Goal: Information Seeking & Learning: Learn about a topic

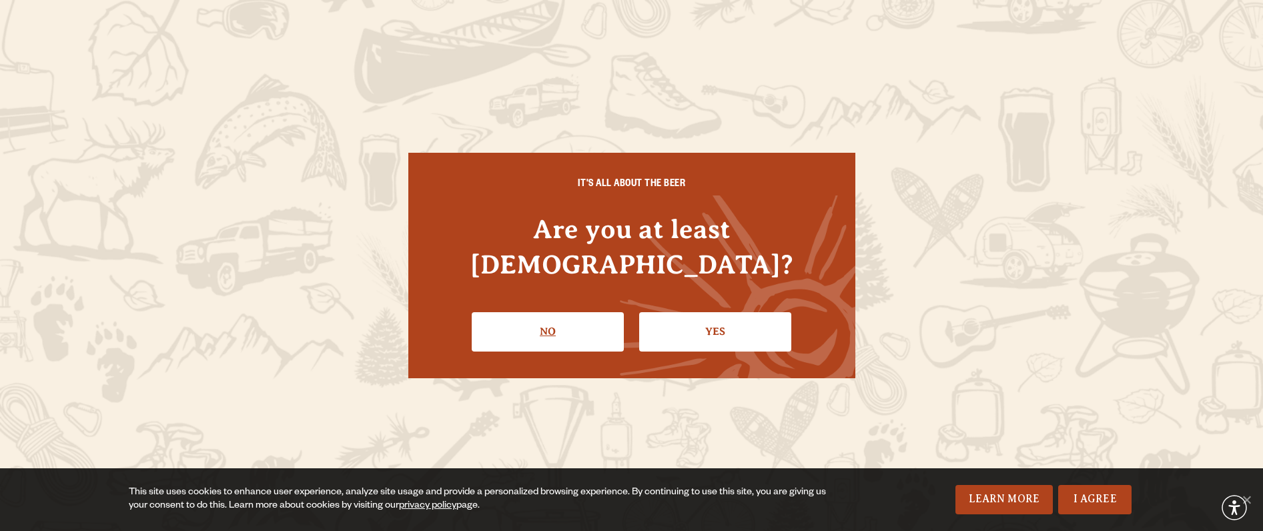
click at [584, 312] on link "No" at bounding box center [548, 331] width 152 height 39
click at [740, 316] on link "Yes" at bounding box center [715, 331] width 152 height 39
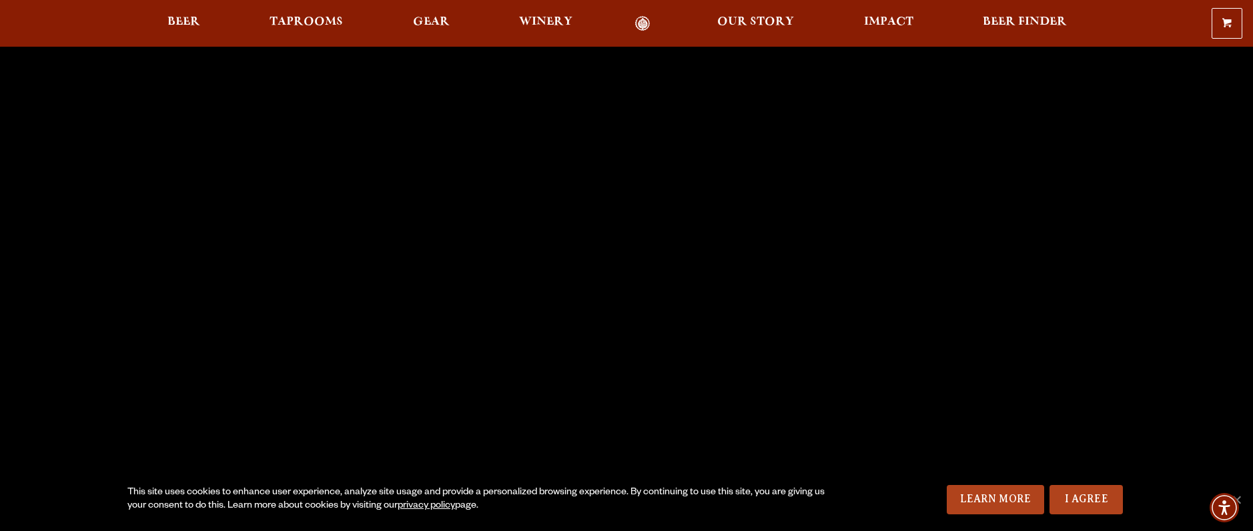
scroll to position [82, 0]
click at [179, 27] on span "Beer" at bounding box center [183, 22] width 33 height 11
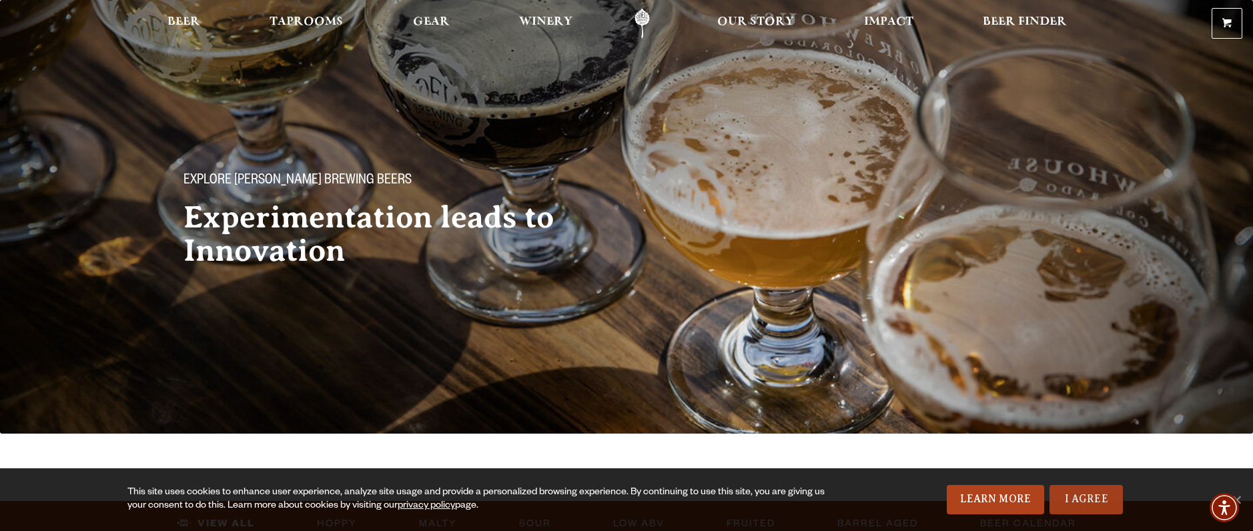
click at [1105, 496] on link "I Agree" at bounding box center [1085, 499] width 73 height 29
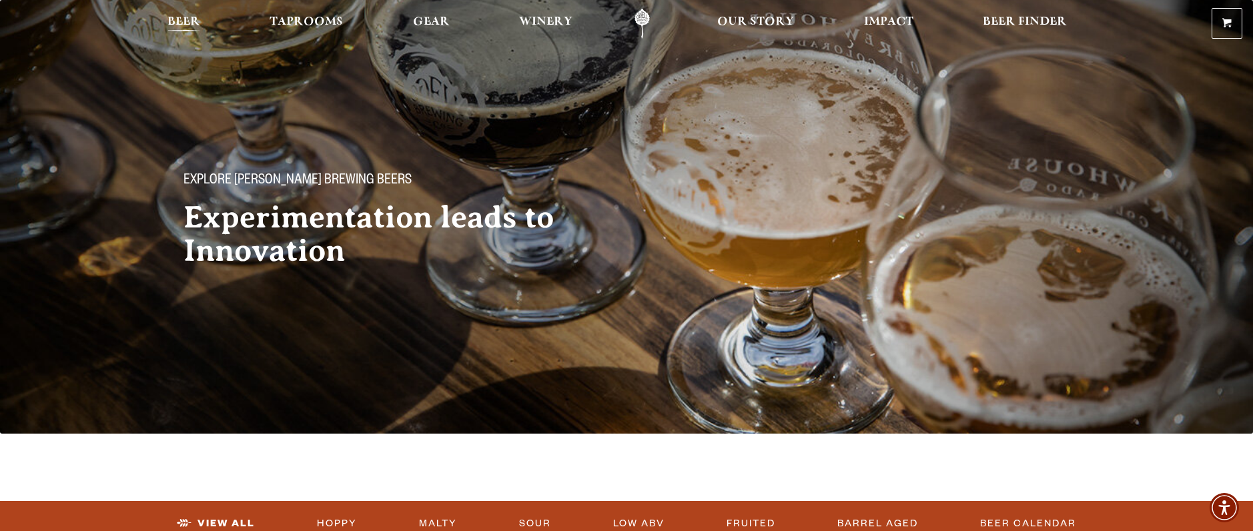
click at [172, 18] on span "Beer" at bounding box center [183, 22] width 33 height 11
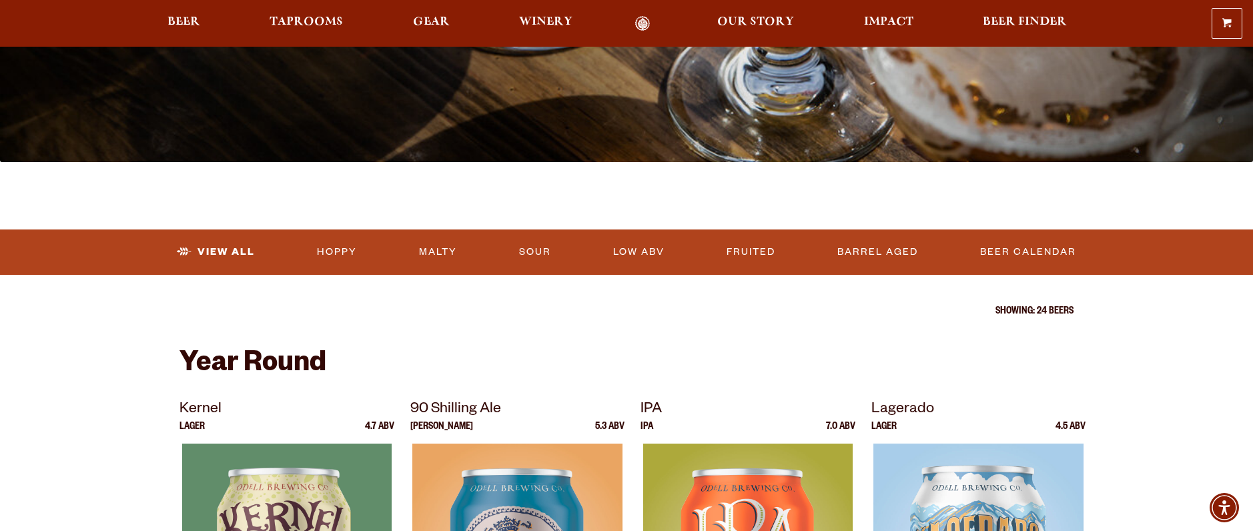
scroll to position [318, 0]
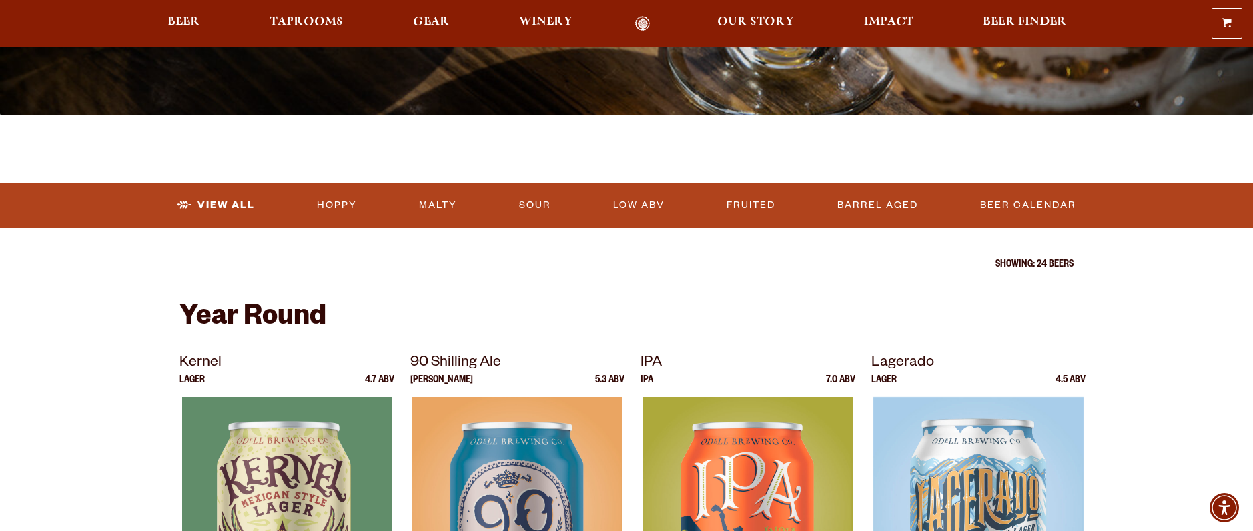
click at [437, 204] on link "Malty" at bounding box center [438, 205] width 49 height 31
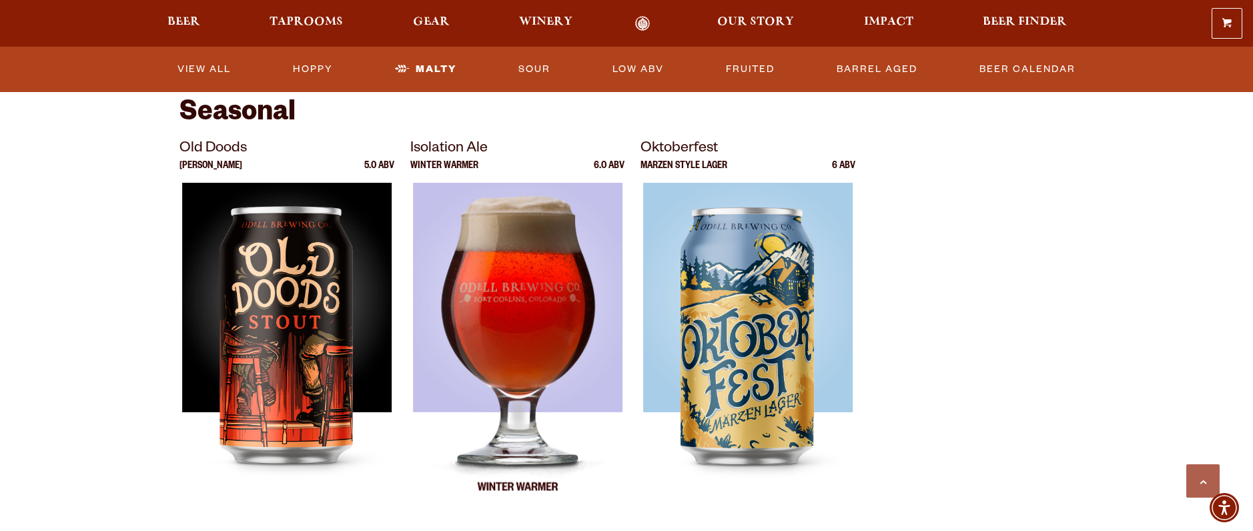
scroll to position [876, 0]
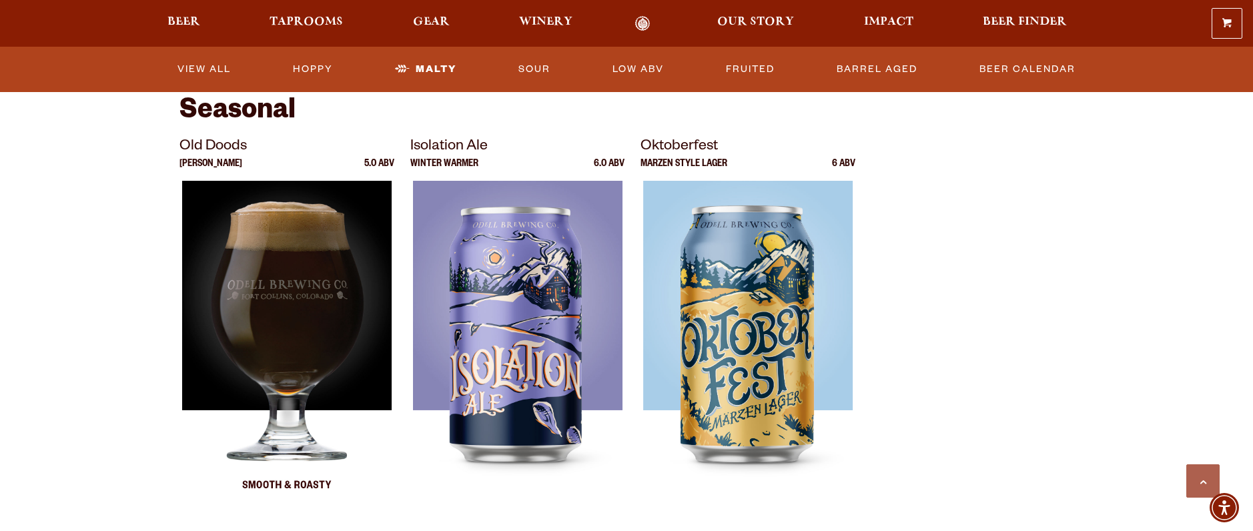
click at [299, 326] on img at bounding box center [286, 348] width 209 height 334
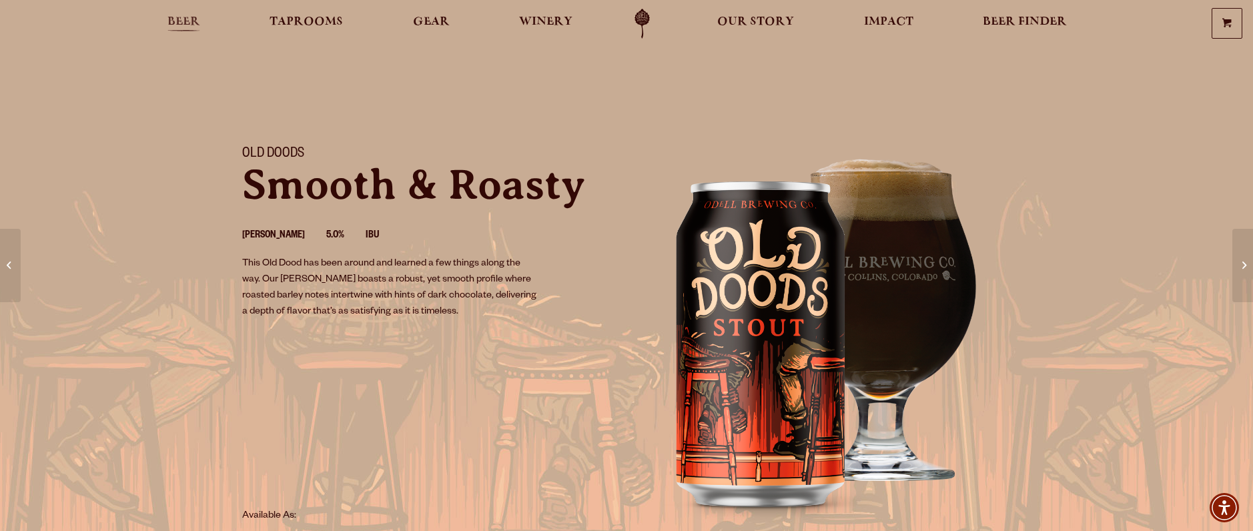
click at [183, 26] on span "Beer" at bounding box center [183, 22] width 33 height 11
